Goal: Information Seeking & Learning: Learn about a topic

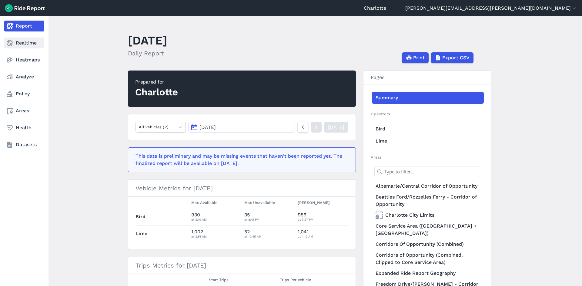
click at [23, 42] on link "Realtime" at bounding box center [24, 43] width 40 height 11
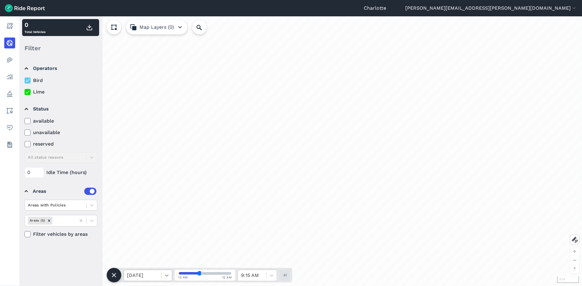
click at [165, 275] on icon at bounding box center [167, 276] width 6 height 6
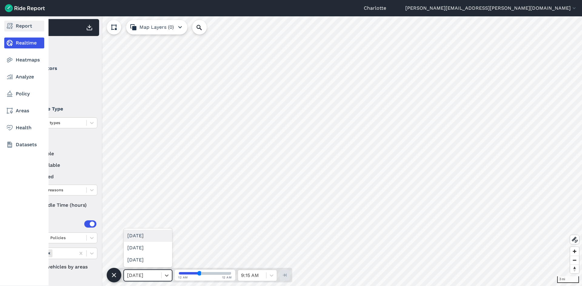
click at [25, 27] on link "Report" at bounding box center [24, 26] width 40 height 11
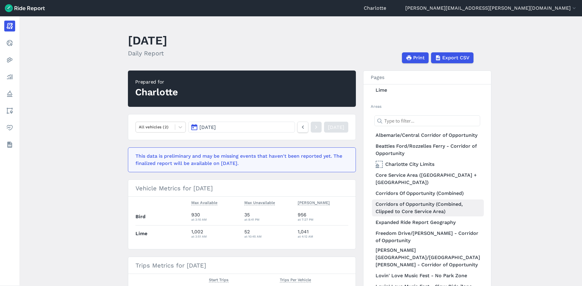
scroll to position [91, 0]
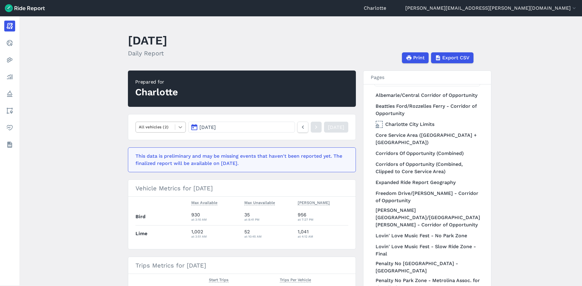
click at [175, 125] on div at bounding box center [180, 127] width 10 height 10
click at [87, 131] on main "[DATE] Daily Report Print Export CSV Prepared for Charlotte option E-Bikes focu…" at bounding box center [300, 151] width 562 height 270
click at [279, 129] on button "[DATE]" at bounding box center [241, 127] width 107 height 11
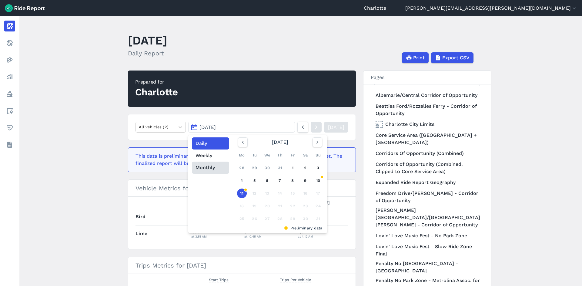
click at [212, 167] on button "Monthly" at bounding box center [210, 168] width 37 height 12
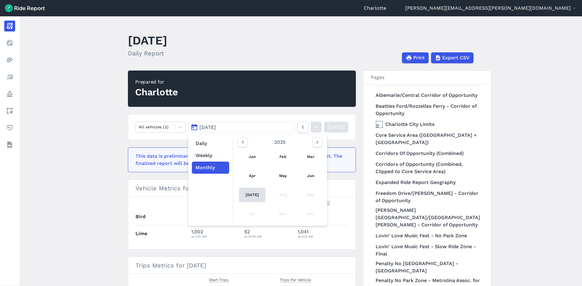
click at [249, 193] on link "[DATE]" at bounding box center [252, 195] width 27 height 15
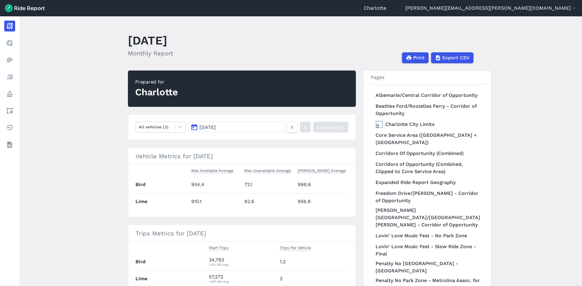
click at [258, 130] on button "[DATE]" at bounding box center [236, 127] width 96 height 11
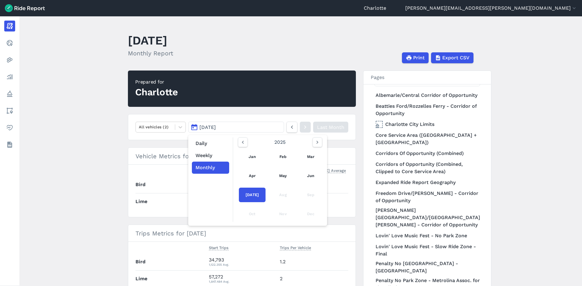
click at [67, 192] on main "[DATE] Monthly Report Print Export CSV Prepared for Charlotte All vehicles (2) …" at bounding box center [300, 151] width 562 height 270
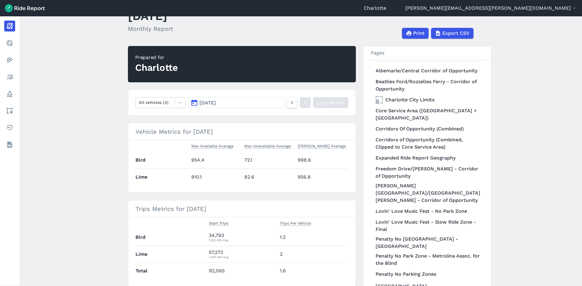
scroll to position [55, 0]
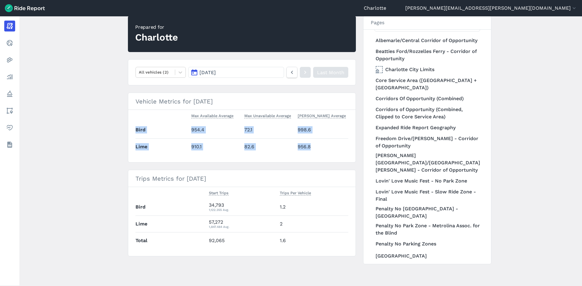
drag, startPoint x: 140, startPoint y: 117, endPoint x: 316, endPoint y: 155, distance: 179.7
click at [316, 155] on table "Max Available Average Max Unavailable Average [PERSON_NAME] Average Bird 954.4 …" at bounding box center [241, 132] width 213 height 45
click at [245, 189] on th "Start Trips" at bounding box center [241, 193] width 71 height 12
click at [264, 71] on button "[DATE]" at bounding box center [236, 72] width 96 height 11
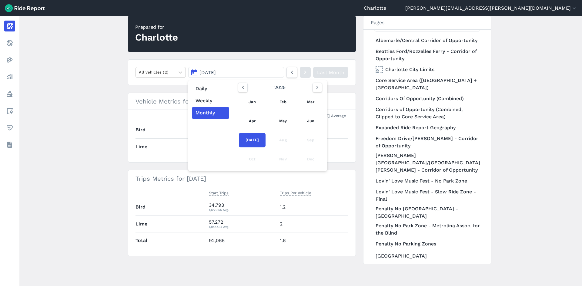
click at [93, 126] on main "[DATE] Monthly Report Print Export CSV Prepared for Charlotte All vehicles (2) …" at bounding box center [300, 151] width 562 height 270
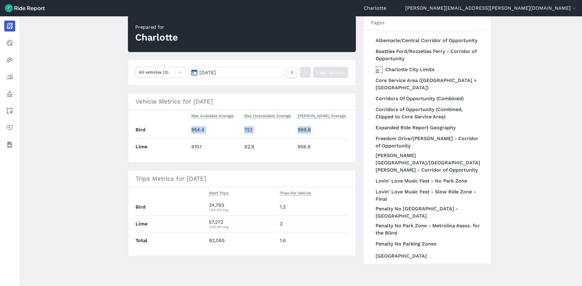
drag, startPoint x: 191, startPoint y: 130, endPoint x: 317, endPoint y: 132, distance: 126.1
click at [317, 132] on tr "Bird 954.4 72.1 998.6" at bounding box center [241, 130] width 213 height 17
copy tr "954.4 72.1 998.6"
click at [201, 126] on td "954.4" at bounding box center [215, 130] width 53 height 17
drag, startPoint x: 191, startPoint y: 129, endPoint x: 203, endPoint y: 129, distance: 12.4
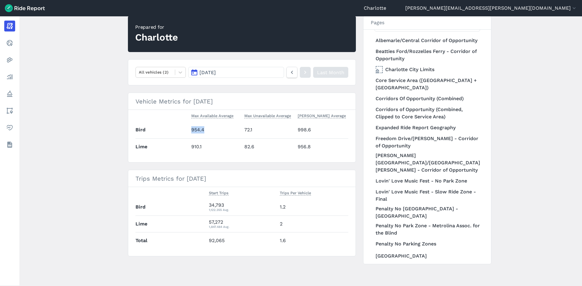
click at [203, 129] on td "954.4" at bounding box center [215, 130] width 53 height 17
copy td "954.4"
drag, startPoint x: 244, startPoint y: 129, endPoint x: 251, endPoint y: 129, distance: 7.6
click at [251, 129] on td "72.1" at bounding box center [268, 130] width 53 height 17
copy td "72.1"
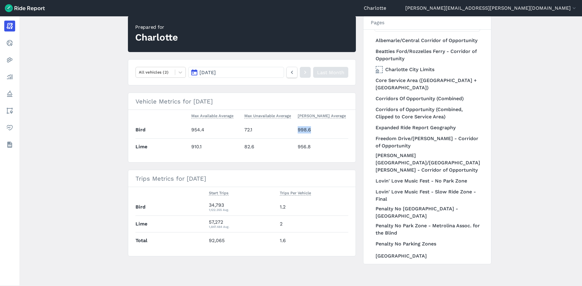
drag, startPoint x: 297, startPoint y: 130, endPoint x: 309, endPoint y: 130, distance: 11.8
click at [309, 130] on td "998.6" at bounding box center [321, 130] width 53 height 17
copy td "998.6"
drag, startPoint x: 208, startPoint y: 204, endPoint x: 225, endPoint y: 205, distance: 17.3
click at [225, 205] on div "34,793 1,122.355 Avg." at bounding box center [242, 207] width 66 height 11
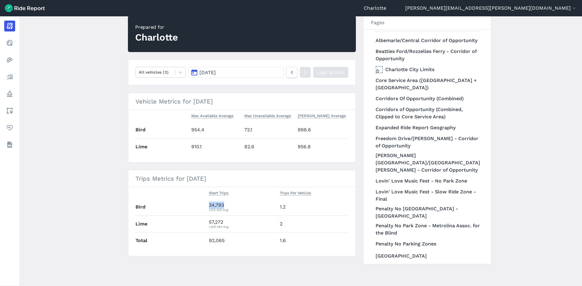
copy div "34,793"
drag, startPoint x: 279, startPoint y: 205, endPoint x: 284, endPoint y: 205, distance: 4.8
click at [284, 205] on td "1.2" at bounding box center [312, 207] width 71 height 17
copy td "1.2"
click at [181, 74] on icon at bounding box center [180, 72] width 6 height 6
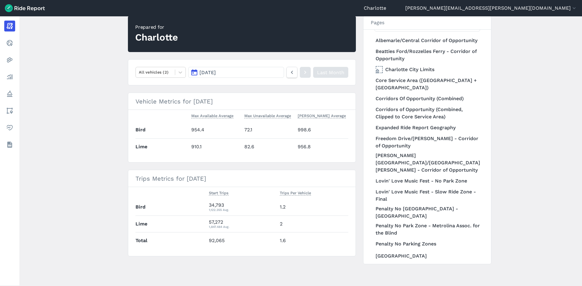
click at [69, 93] on main "[DATE] Monthly Report Print Export CSV Prepared for Charlotte All vehicles (2) …" at bounding box center [300, 151] width 562 height 270
click at [389, 86] on link "Core Service Area ([GEOGRAPHIC_DATA] + [GEOGRAPHIC_DATA])" at bounding box center [428, 84] width 112 height 17
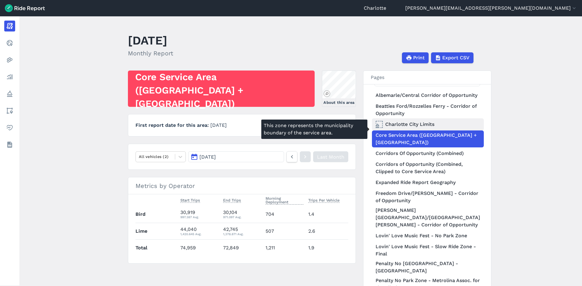
click at [404, 130] on link "Charlotte City Limits" at bounding box center [428, 124] width 112 height 12
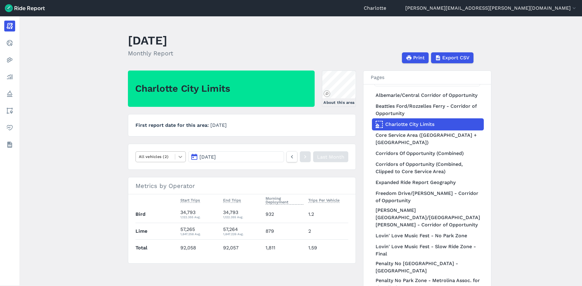
click at [177, 156] on icon at bounding box center [180, 157] width 6 height 6
click at [147, 171] on div "E-Bikes" at bounding box center [160, 171] width 50 height 11
click at [269, 157] on button "[DATE]" at bounding box center [236, 157] width 96 height 11
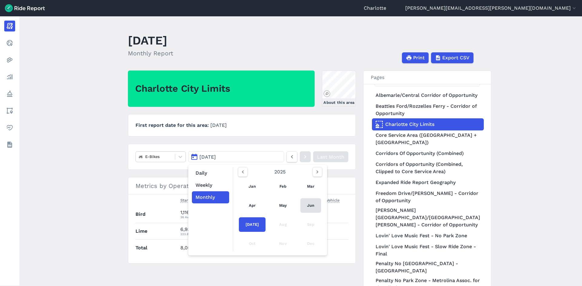
click at [309, 203] on link "Jun" at bounding box center [310, 206] width 21 height 15
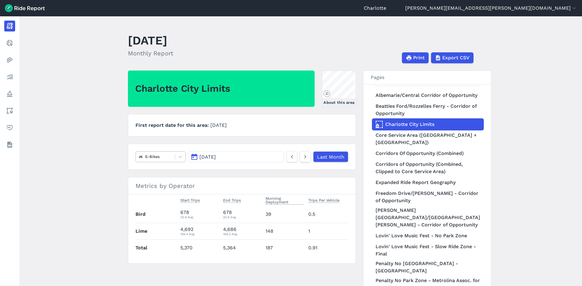
click at [170, 156] on div at bounding box center [155, 156] width 33 height 7
click at [155, 182] on div "Scooters" at bounding box center [160, 182] width 50 height 11
click at [232, 157] on button "[DATE]" at bounding box center [236, 157] width 96 height 11
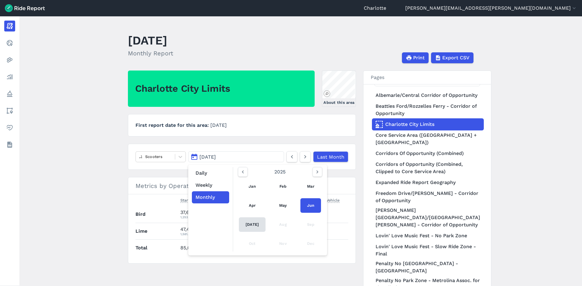
click at [249, 226] on link "[DATE]" at bounding box center [252, 225] width 27 height 15
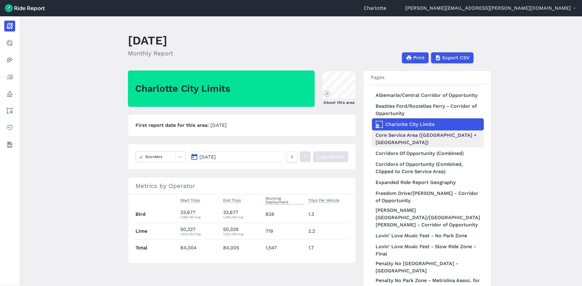
click at [388, 144] on link "Core Service Area ([GEOGRAPHIC_DATA] + [GEOGRAPHIC_DATA])" at bounding box center [428, 139] width 112 height 17
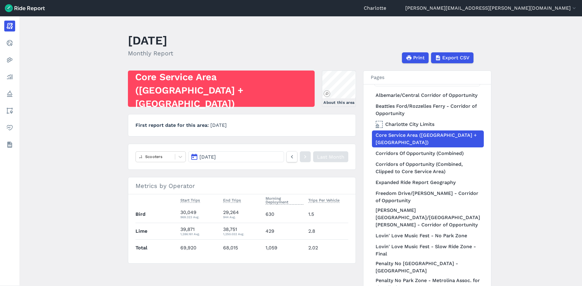
click at [214, 157] on span "[DATE]" at bounding box center [207, 157] width 16 height 6
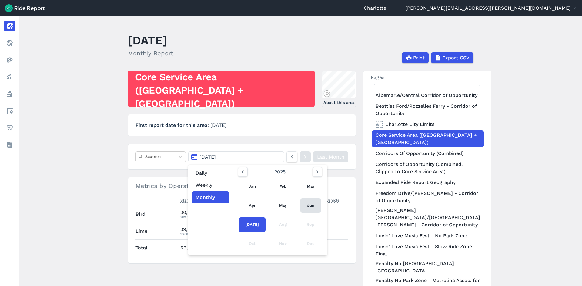
click at [308, 206] on link "Jun" at bounding box center [310, 206] width 21 height 15
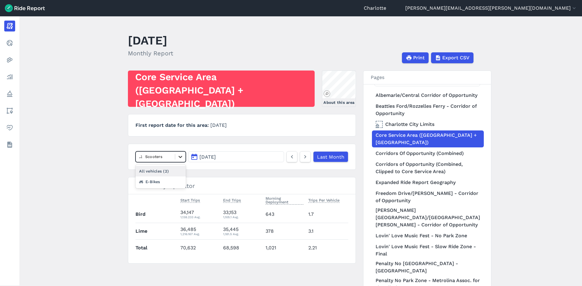
click at [179, 155] on icon at bounding box center [180, 157] width 6 height 6
click at [153, 185] on div "E-Bikes" at bounding box center [160, 182] width 50 height 11
click at [222, 156] on button "[DATE]" at bounding box center [236, 157] width 96 height 11
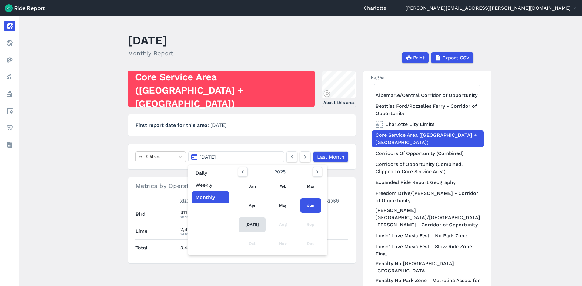
click at [249, 225] on link "[DATE]" at bounding box center [252, 225] width 27 height 15
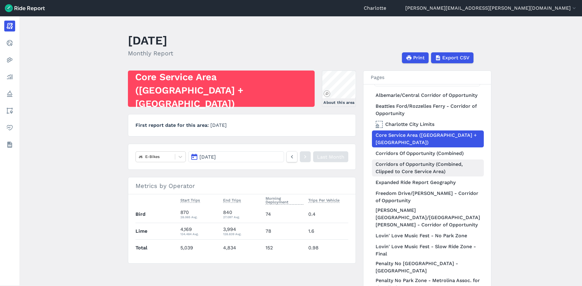
click at [400, 177] on link "Corridors of Opportunity (Combined, Clipped to Core Service Area)" at bounding box center [428, 168] width 112 height 17
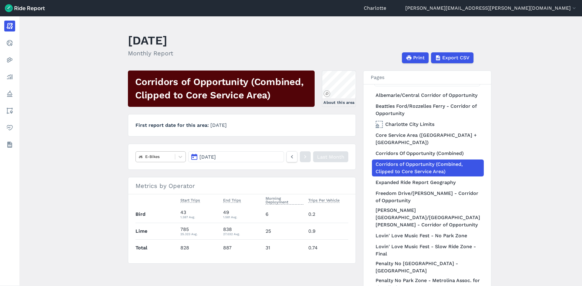
click at [162, 159] on div at bounding box center [155, 156] width 33 height 7
click at [216, 159] on span "[DATE]" at bounding box center [207, 157] width 16 height 6
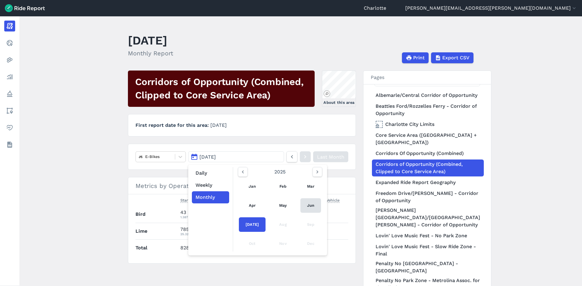
click at [310, 205] on link "Jun" at bounding box center [310, 206] width 21 height 15
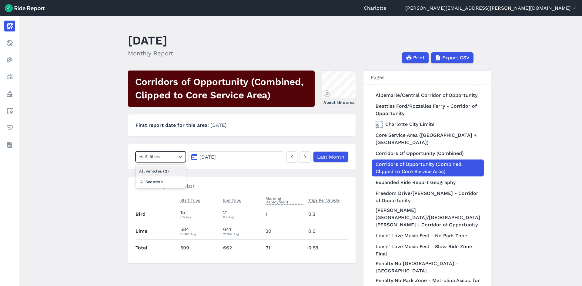
click at [169, 159] on div at bounding box center [155, 156] width 33 height 7
click at [157, 181] on div "Scooters" at bounding box center [160, 182] width 50 height 11
click at [224, 157] on button "[DATE]" at bounding box center [236, 157] width 96 height 11
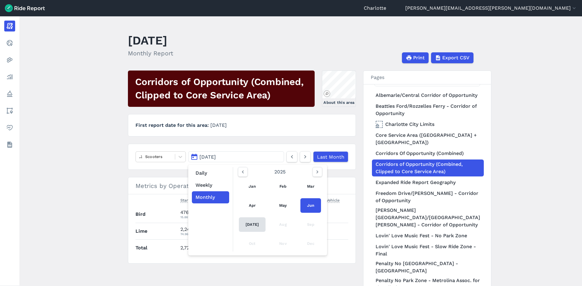
click at [245, 225] on link "[DATE]" at bounding box center [252, 225] width 27 height 15
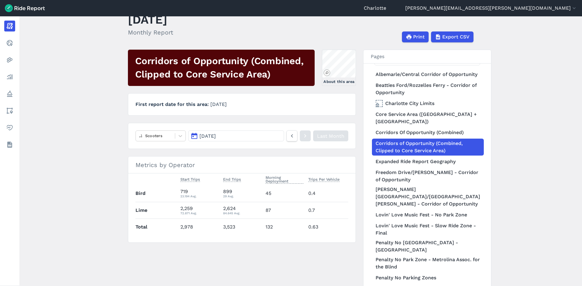
scroll to position [30, 0]
